Goal: Communication & Community: Answer question/provide support

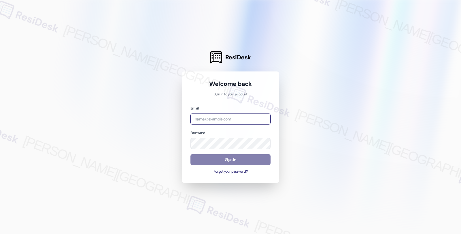
click at [217, 119] on input "email" at bounding box center [230, 118] width 80 height 11
type input "automated-surveys-twelve_rivers_management-fides.[PERSON_NAME]@twelve_rivers_[D…"
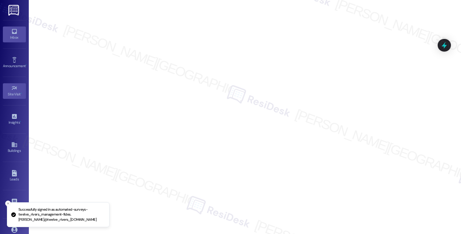
click at [19, 35] on div "Inbox" at bounding box center [14, 38] width 29 height 6
